Goal: Task Accomplishment & Management: Use online tool/utility

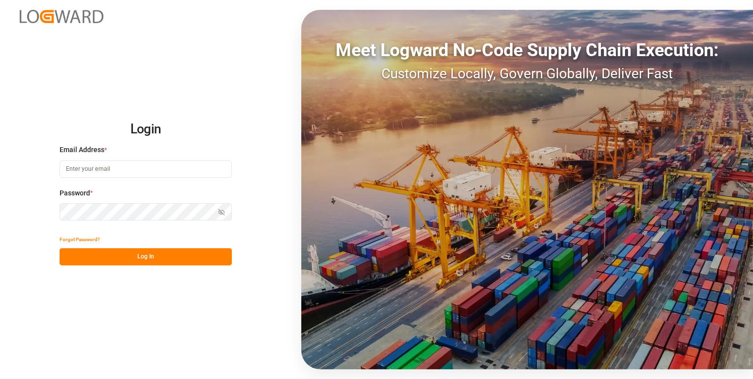
type input "[PERSON_NAME][EMAIL_ADDRESS][PERSON_NAME][DOMAIN_NAME]"
click at [145, 254] on button "Log In" at bounding box center [146, 256] width 172 height 17
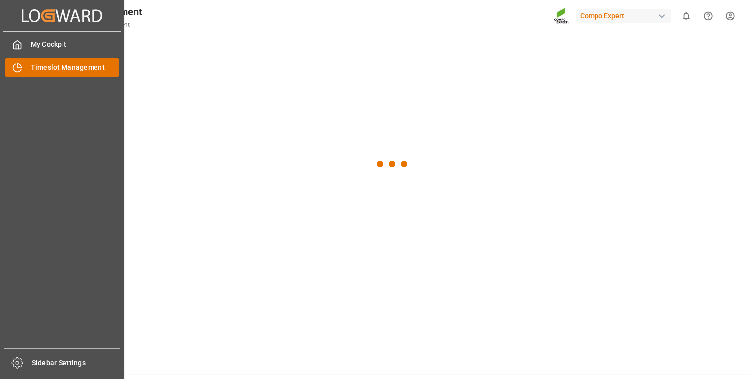
click at [70, 70] on span "Timeslot Management" at bounding box center [75, 68] width 88 height 10
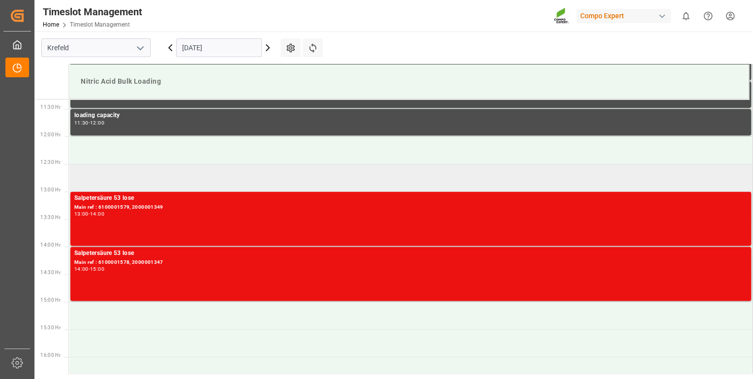
scroll to position [624, 0]
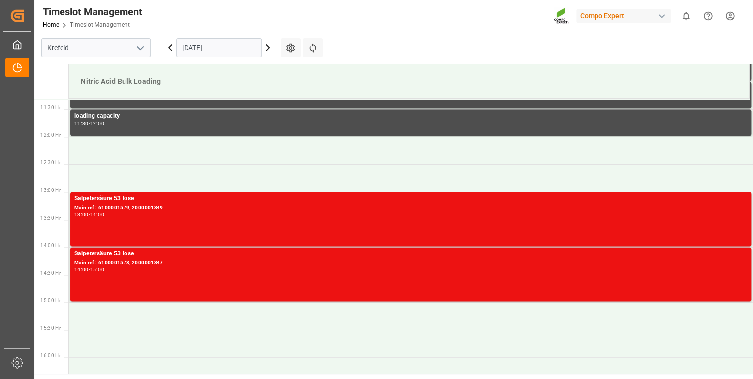
click at [403, 12] on div "Timeslot Management Home Timeslot Management Compo Expert 0 Notifications Only …" at bounding box center [391, 16] width 726 height 32
